Goal: Task Accomplishment & Management: Manage account settings

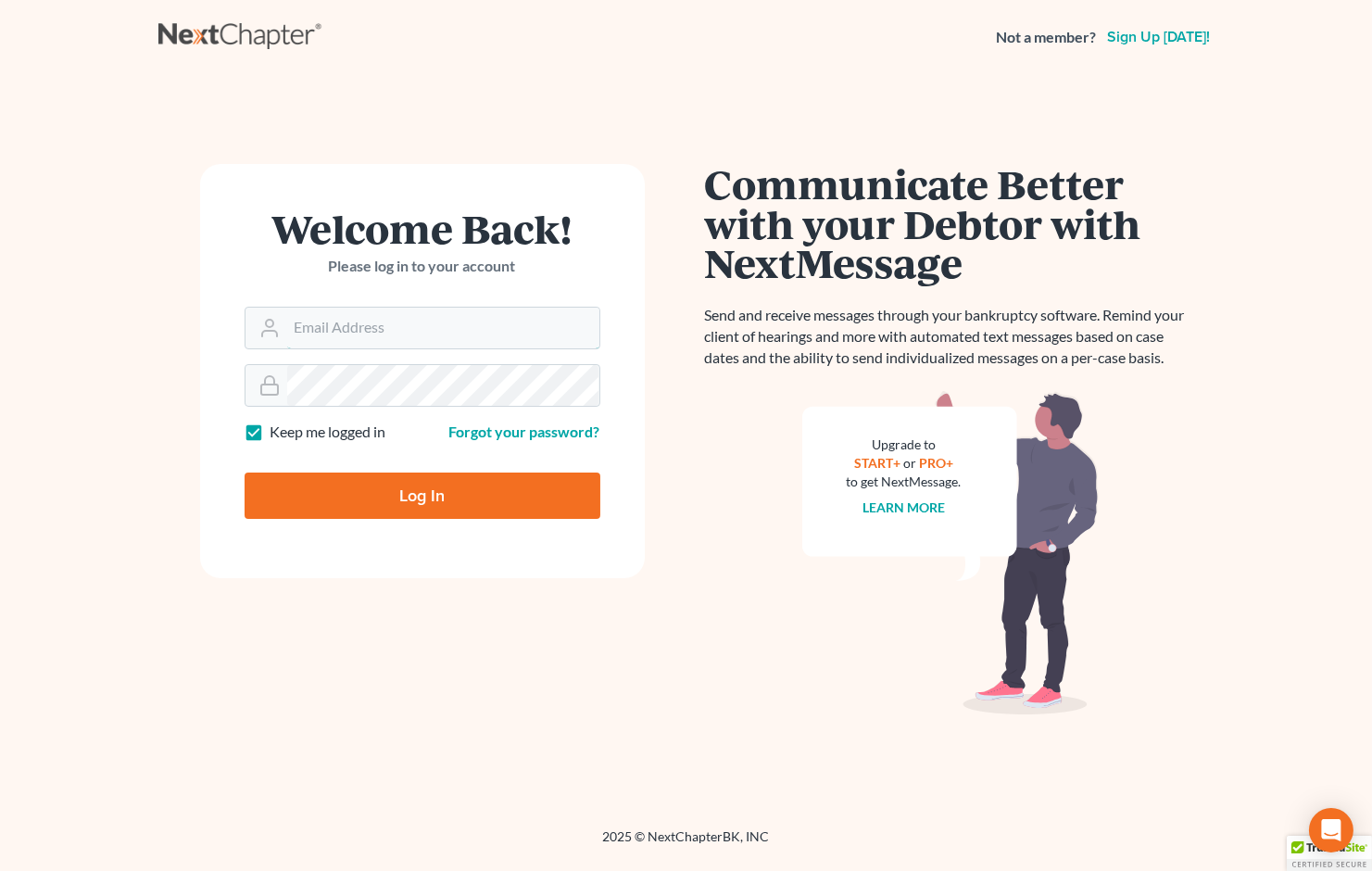
type input "[EMAIL_ADDRESS][DOMAIN_NAME]"
click at [318, 495] on input "Log In" at bounding box center [421, 495] width 356 height 46
type input "Thinking..."
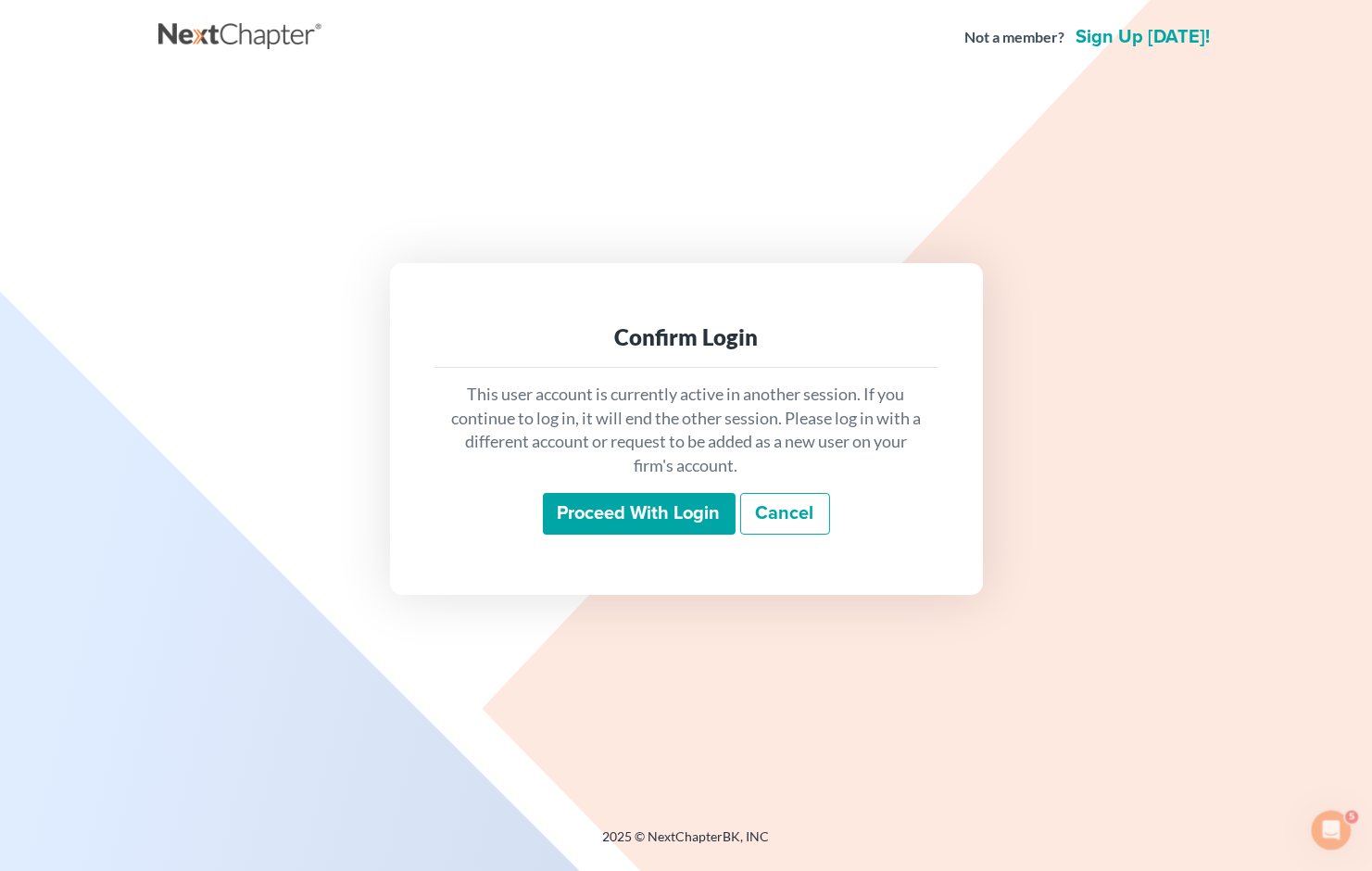
click at [1280, 632] on main "Confirm Login This user account is currently active in another session. If you …" at bounding box center [686, 428] width 1372 height 709
click at [654, 521] on input "Proceed with login" at bounding box center [639, 514] width 192 height 43
